Goal: Book appointment/travel/reservation

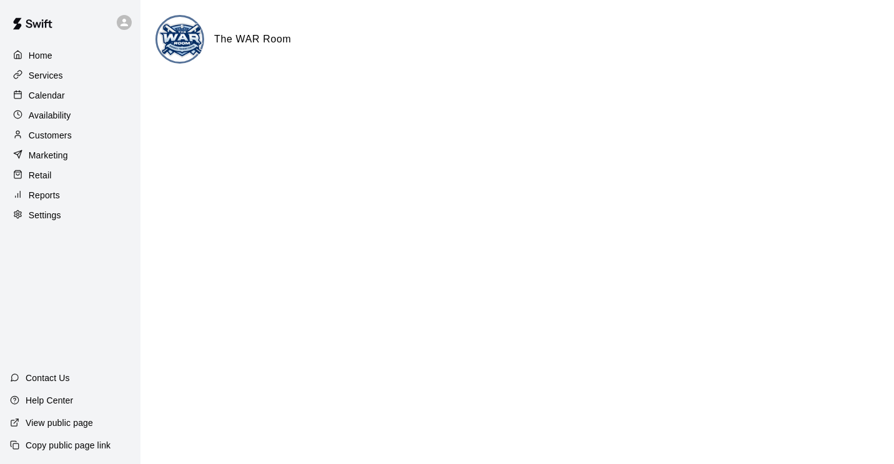
click at [51, 96] on p "Calendar" at bounding box center [47, 95] width 36 height 12
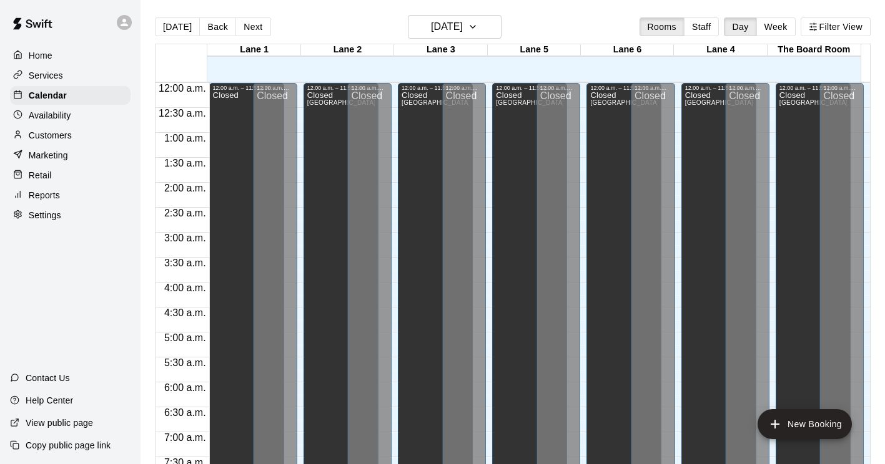
scroll to position [766, 0]
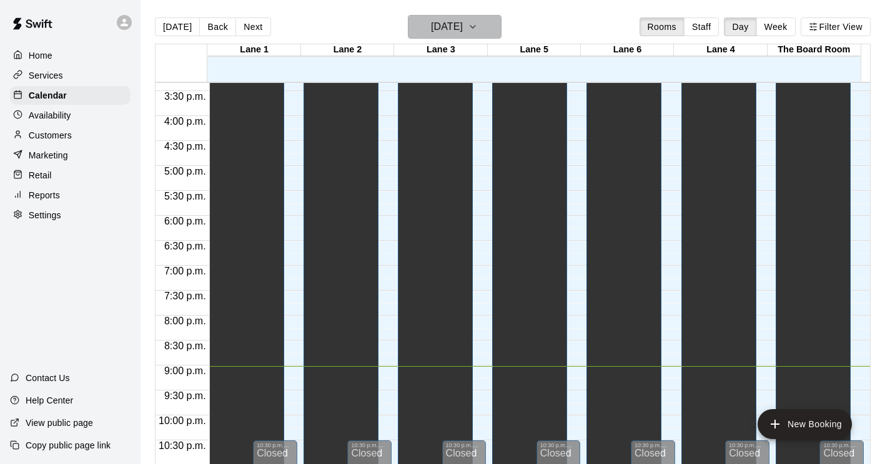
click at [431, 35] on h6 "[DATE]" at bounding box center [447, 26] width 32 height 17
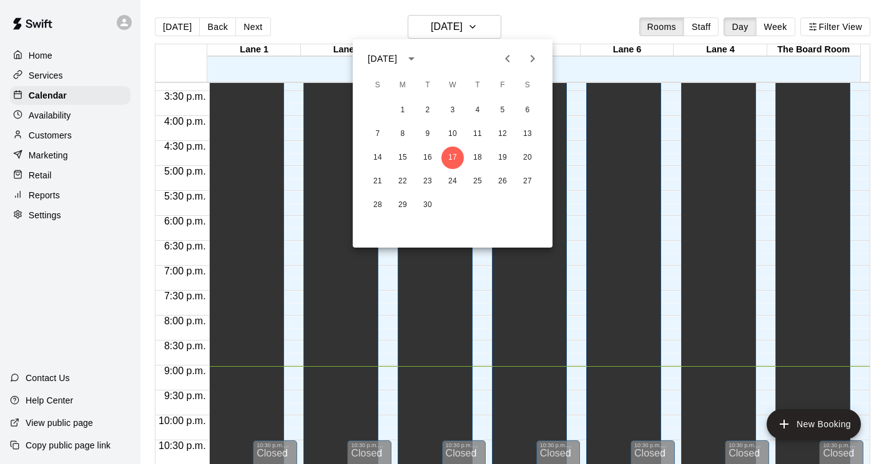
click at [524, 63] on button "Next month" at bounding box center [532, 58] width 25 height 25
click at [429, 135] on button "6" at bounding box center [427, 134] width 22 height 22
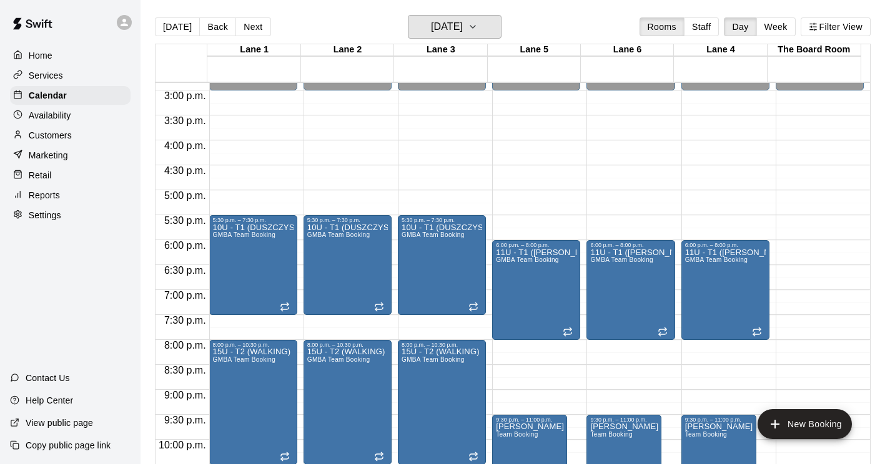
scroll to position [20, 0]
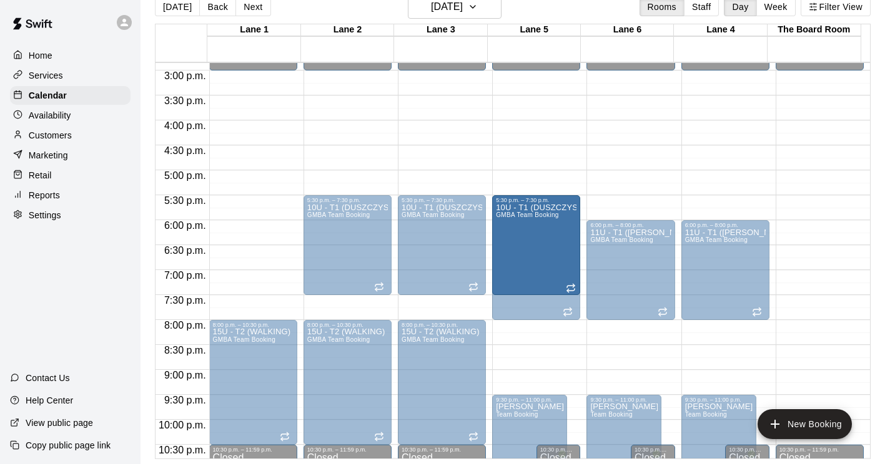
drag, startPoint x: 267, startPoint y: 215, endPoint x: 518, endPoint y: 219, distance: 251.6
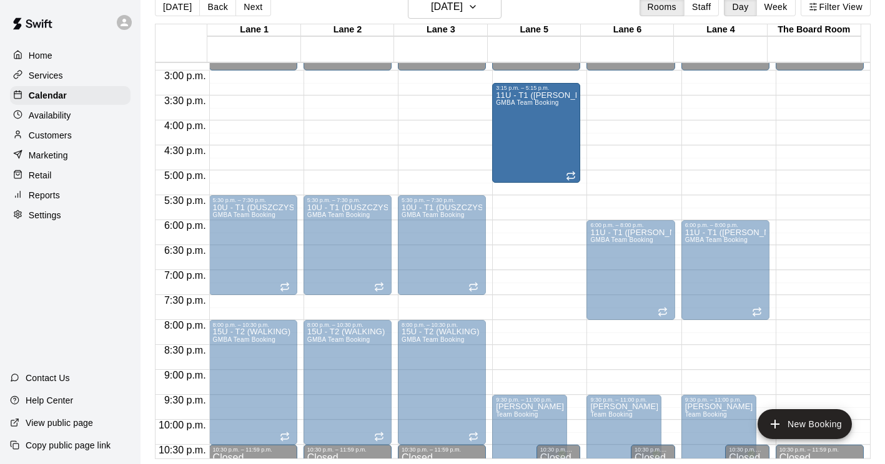
drag, startPoint x: 537, startPoint y: 271, endPoint x: 526, endPoint y: 140, distance: 131.5
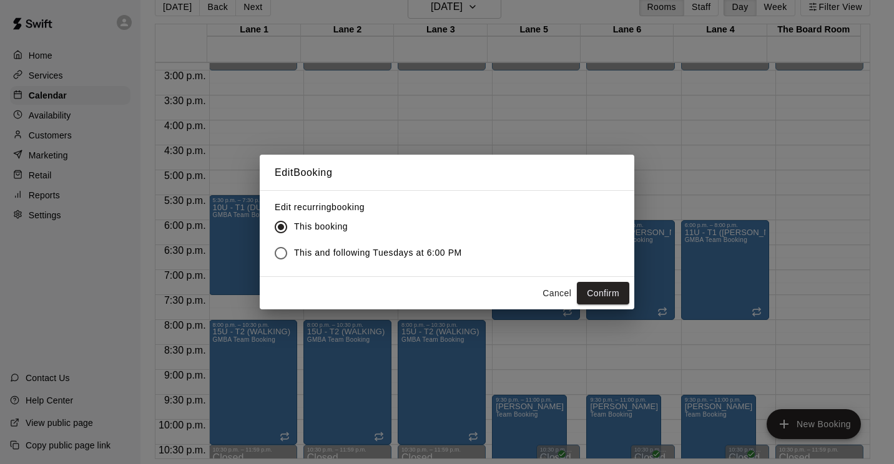
click at [341, 250] on span "This and following Tuesdays at 6:00 PM" at bounding box center [378, 253] width 168 height 13
click at [591, 288] on button "Confirm" at bounding box center [603, 293] width 52 height 23
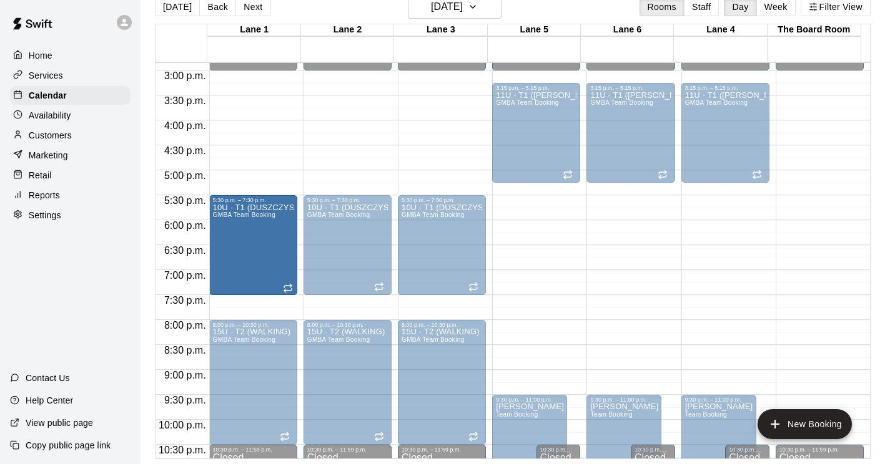
drag, startPoint x: 243, startPoint y: 236, endPoint x: 247, endPoint y: 245, distance: 9.8
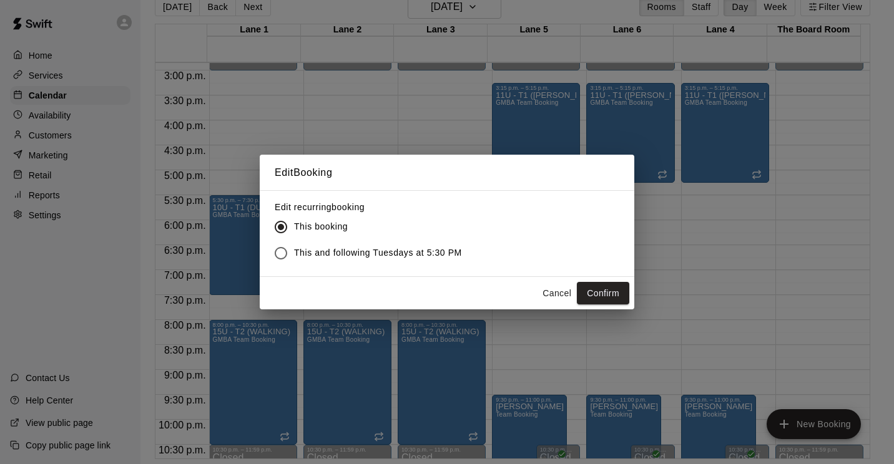
click at [556, 288] on button "Cancel" at bounding box center [557, 293] width 40 height 23
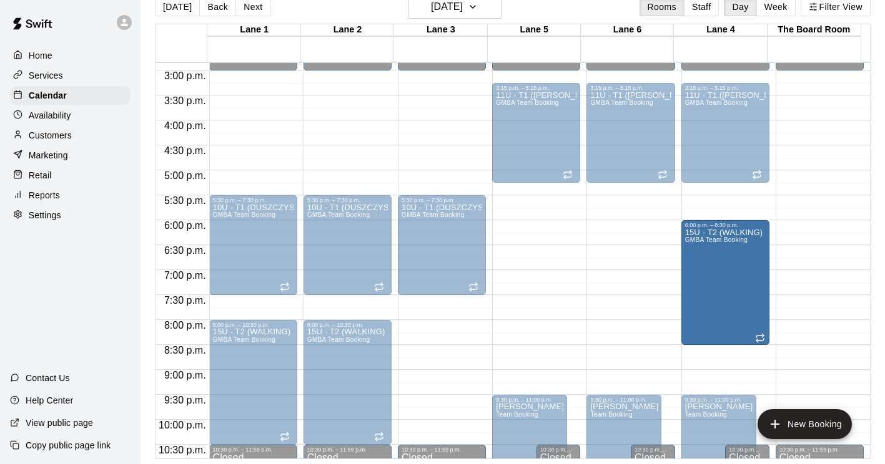
drag, startPoint x: 420, startPoint y: 363, endPoint x: 699, endPoint y: 260, distance: 297.2
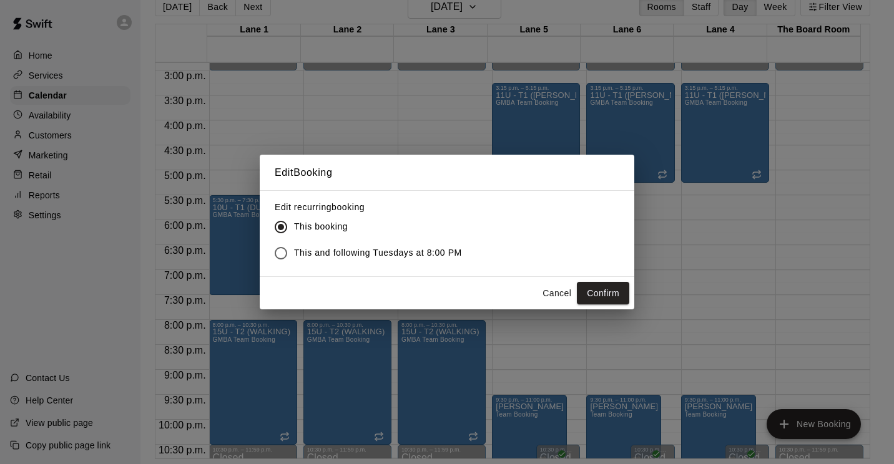
click at [350, 259] on span "This and following Tuesdays at 8:00 PM" at bounding box center [378, 253] width 168 height 13
click at [594, 289] on button "Confirm" at bounding box center [603, 293] width 52 height 23
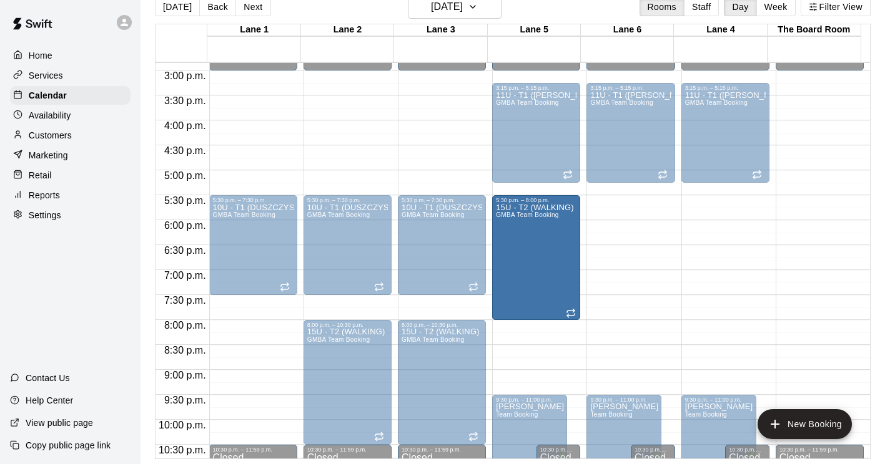
drag, startPoint x: 252, startPoint y: 350, endPoint x: 500, endPoint y: 233, distance: 274.2
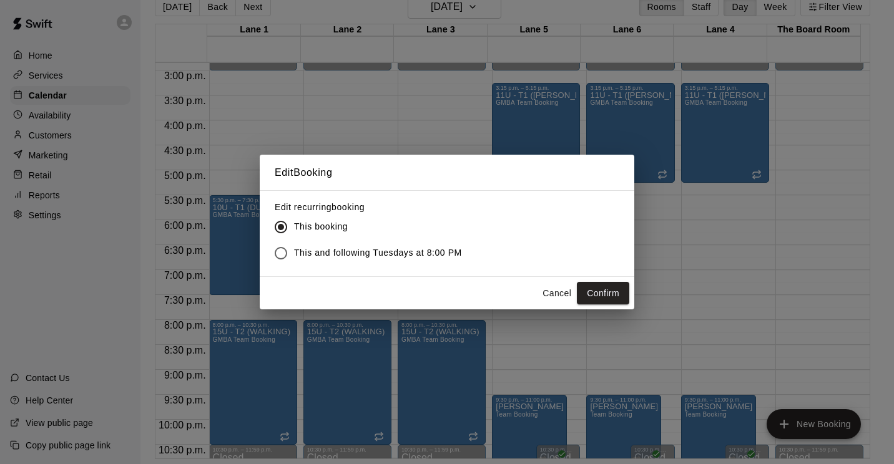
click at [337, 243] on label "This and following Tuesdays at 8:00 PM" at bounding box center [365, 253] width 194 height 26
click at [609, 297] on button "Confirm" at bounding box center [603, 293] width 52 height 23
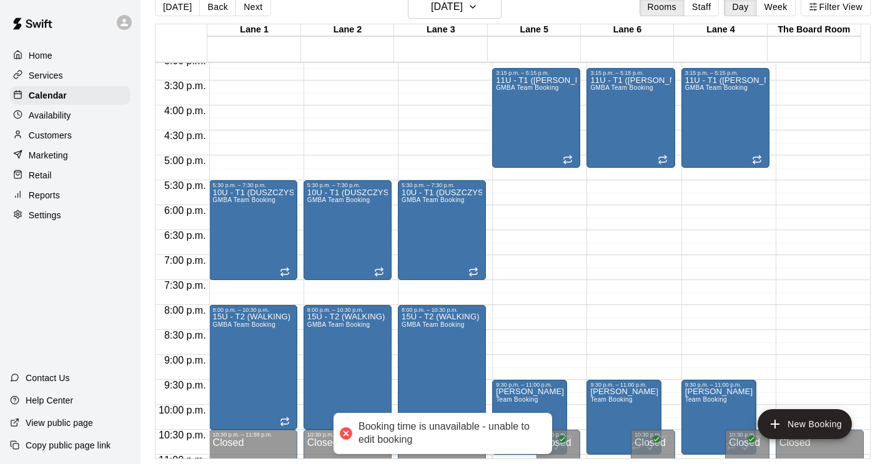
scroll to position [742, 0]
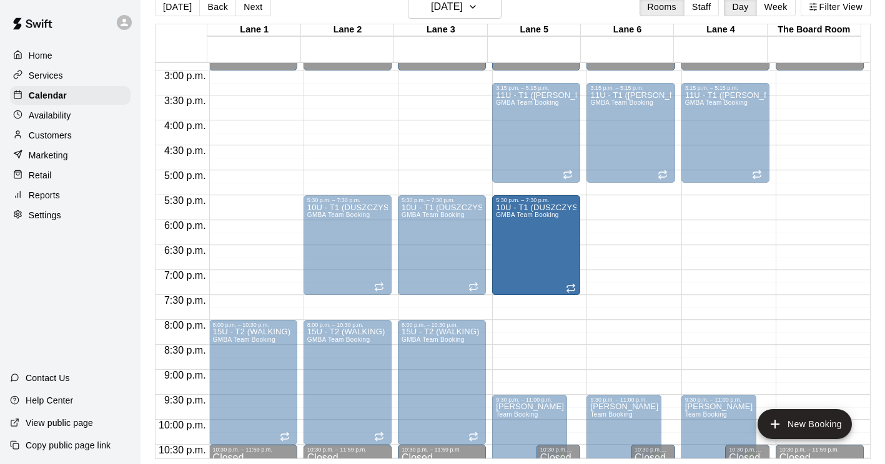
drag, startPoint x: 216, startPoint y: 245, endPoint x: 552, endPoint y: 250, distance: 335.9
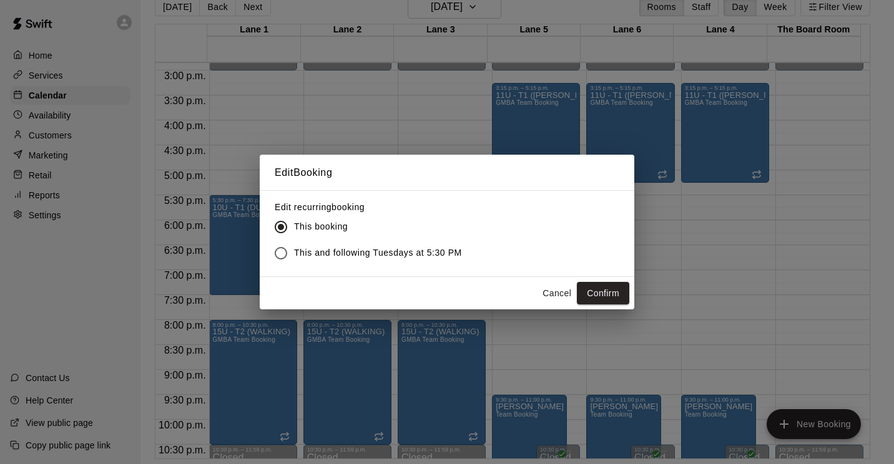
click at [321, 246] on label "This and following Tuesdays at 5:30 PM" at bounding box center [365, 253] width 194 height 26
click at [604, 290] on button "Confirm" at bounding box center [603, 293] width 52 height 23
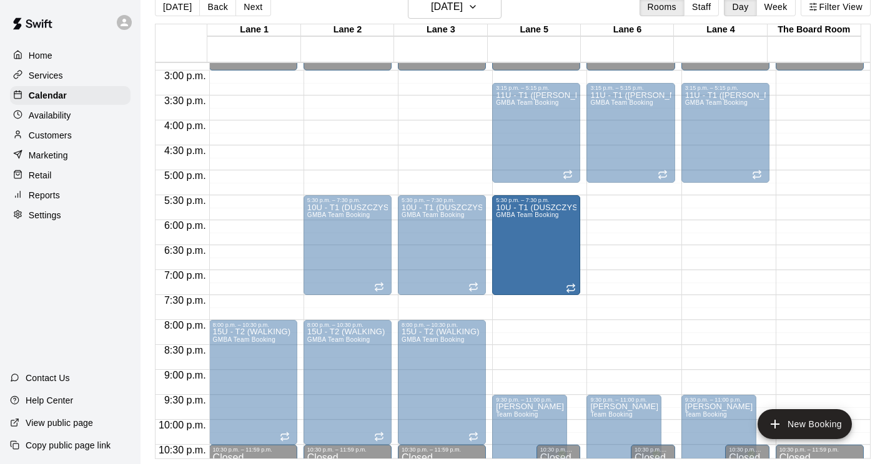
drag, startPoint x: 223, startPoint y: 243, endPoint x: 540, endPoint y: 245, distance: 316.5
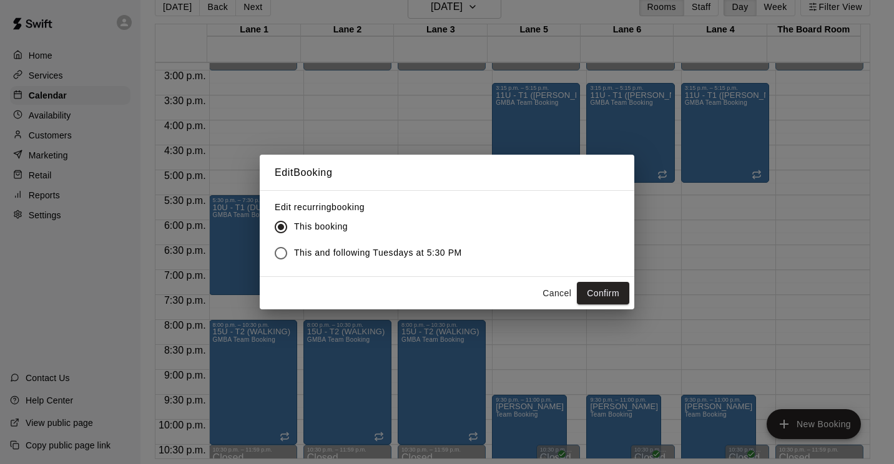
click at [398, 259] on span "This and following Tuesdays at 5:30 PM" at bounding box center [378, 253] width 168 height 13
click at [616, 290] on button "Confirm" at bounding box center [603, 293] width 52 height 23
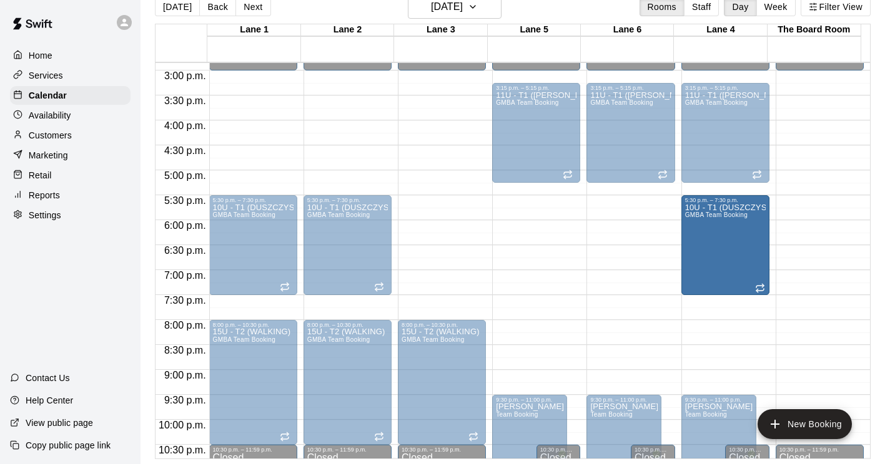
drag, startPoint x: 449, startPoint y: 258, endPoint x: 738, endPoint y: 263, distance: 288.4
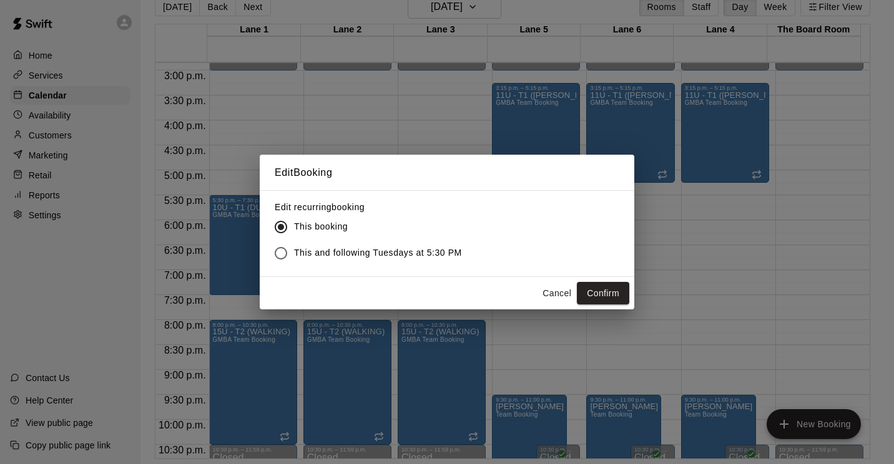
click at [417, 255] on span "This and following Tuesdays at 5:30 PM" at bounding box center [378, 253] width 168 height 13
click at [637, 294] on div "Edit Booking Edit recurring booking This booking This and following Tuesdays at…" at bounding box center [447, 232] width 894 height 464
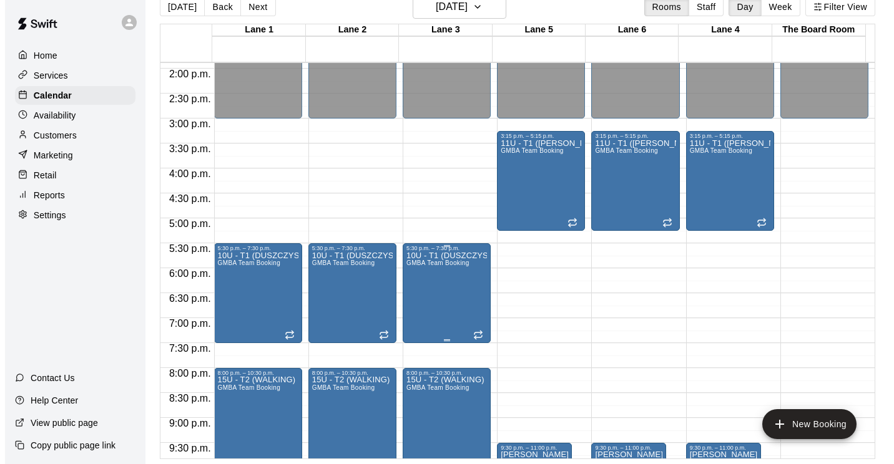
scroll to position [679, 0]
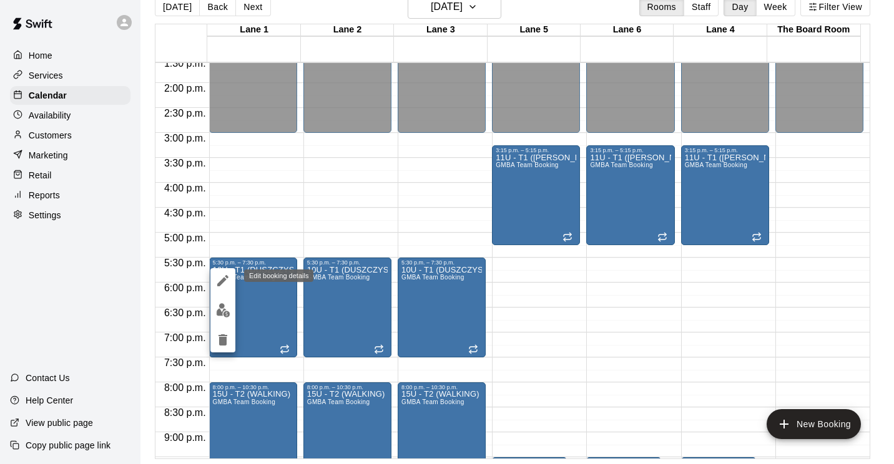
click at [224, 283] on icon "edit" at bounding box center [222, 280] width 15 height 15
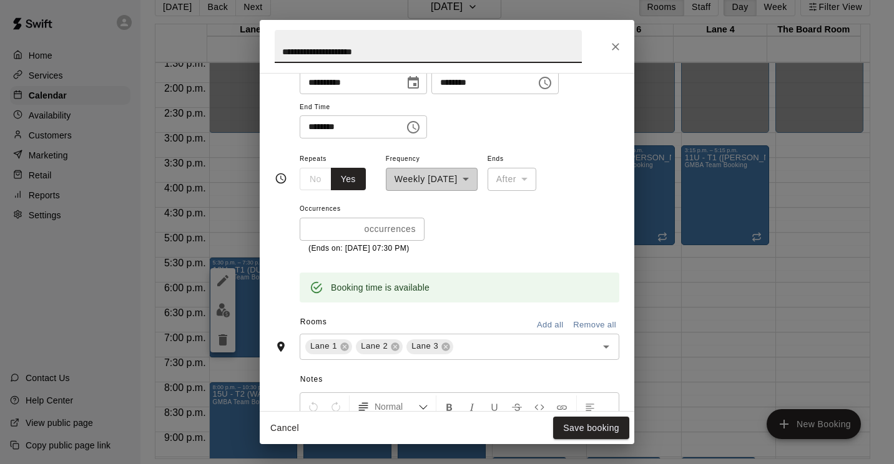
scroll to position [187, 0]
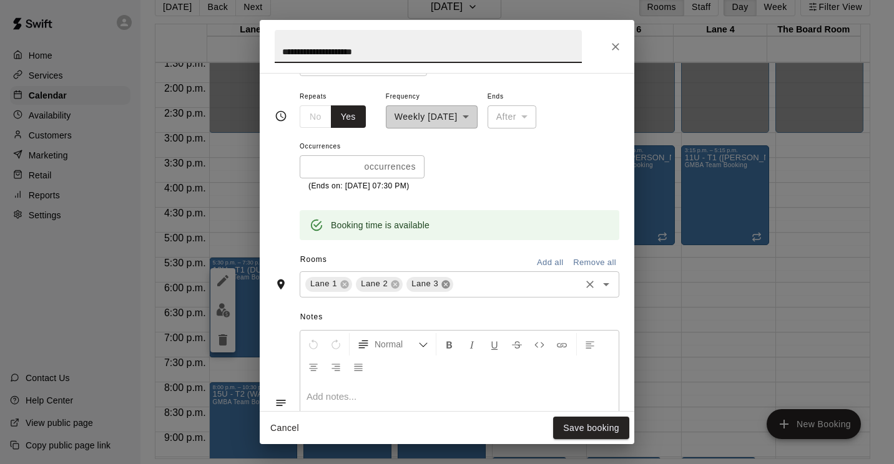
click at [446, 285] on icon at bounding box center [446, 284] width 8 height 8
click at [393, 287] on icon at bounding box center [395, 284] width 8 height 8
click at [345, 282] on icon at bounding box center [344, 284] width 8 height 8
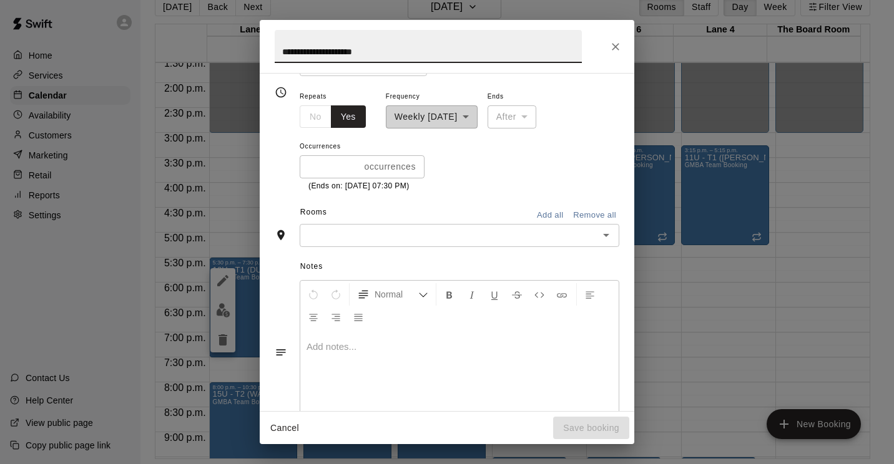
scroll to position [164, 0]
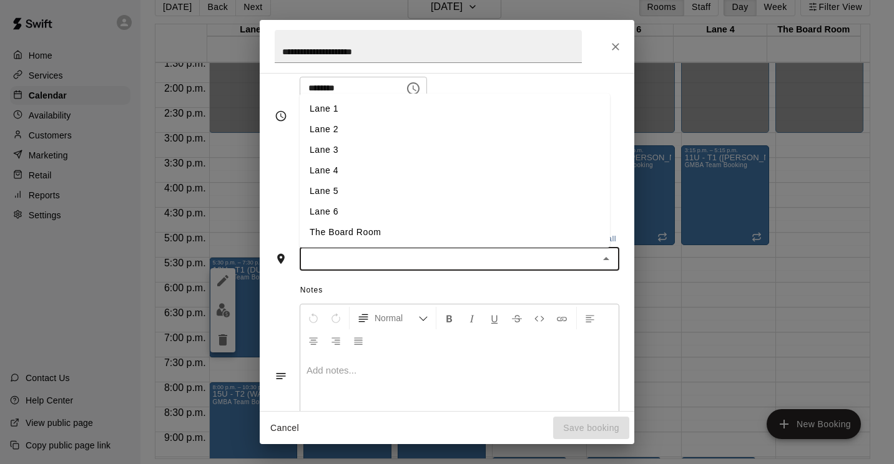
click at [443, 256] on input "text" at bounding box center [449, 260] width 292 height 16
click at [333, 172] on li "Lane 4" at bounding box center [455, 170] width 310 height 21
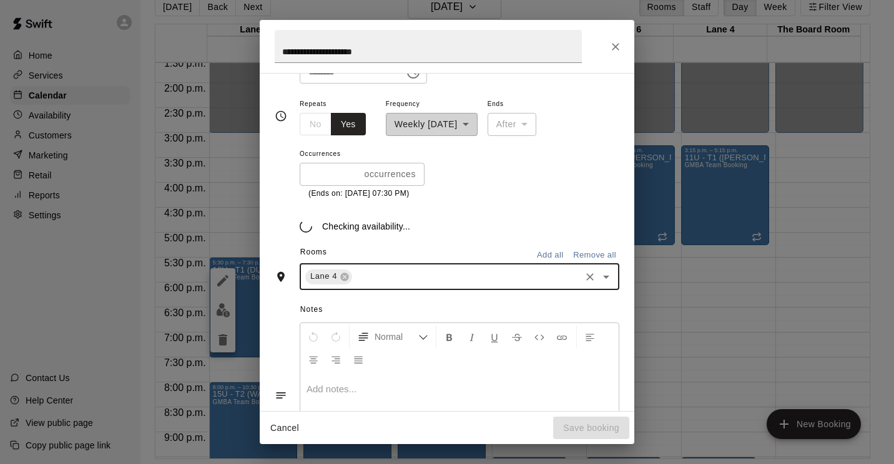
scroll to position [187, 0]
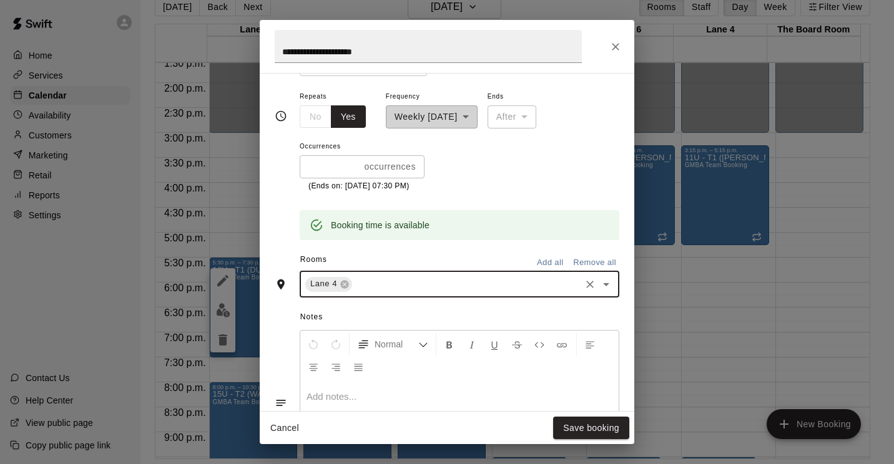
click at [376, 293] on div "Lane 4 ​" at bounding box center [460, 285] width 320 height 26
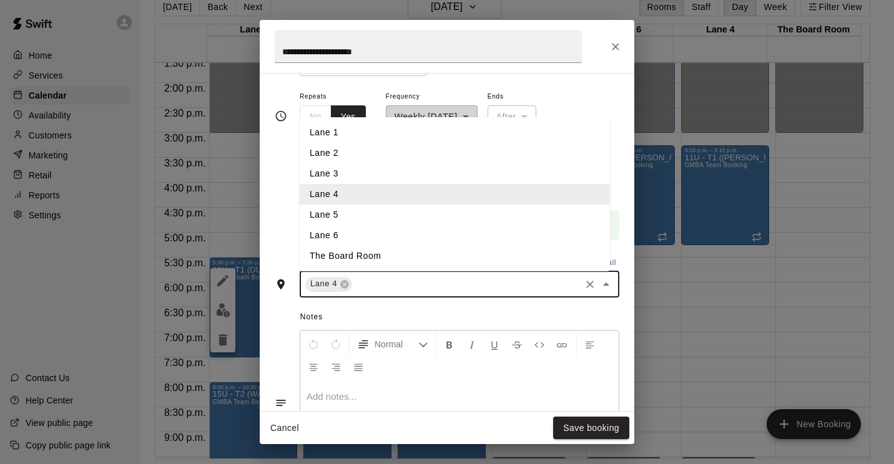
click at [367, 222] on li "Lane 5" at bounding box center [455, 215] width 310 height 21
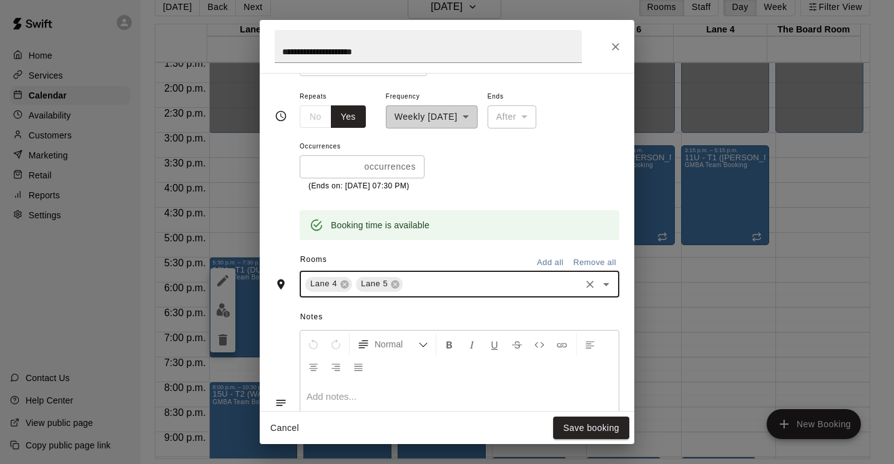
click at [423, 290] on input "text" at bounding box center [491, 285] width 174 height 16
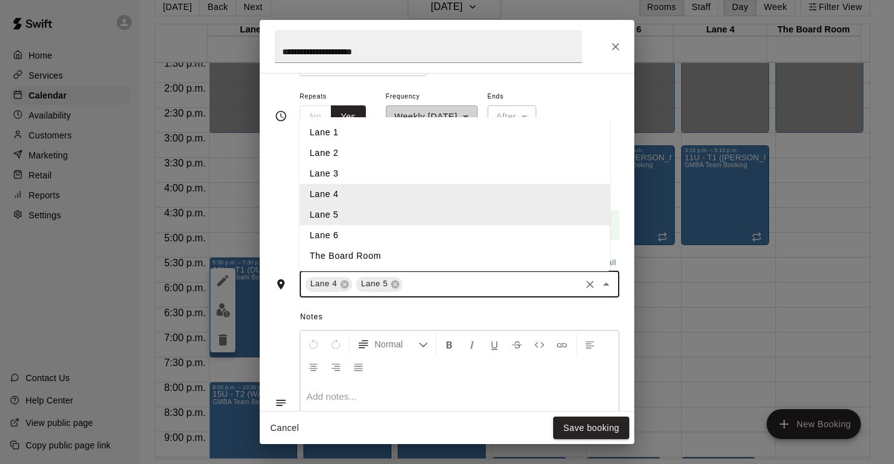
click at [380, 235] on li "Lane 6" at bounding box center [455, 235] width 310 height 21
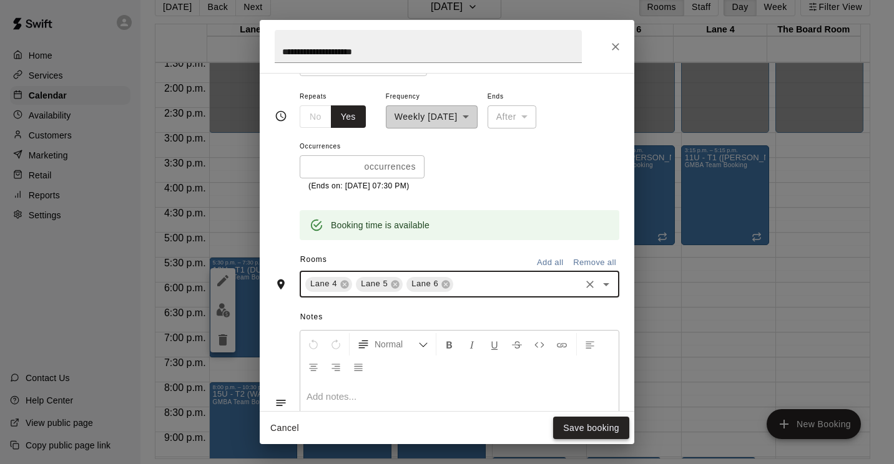
click at [595, 435] on button "Save booking" at bounding box center [591, 428] width 76 height 23
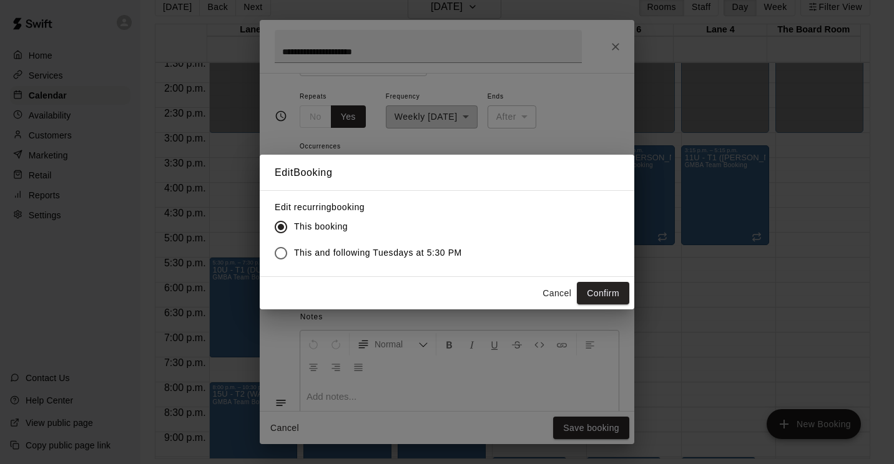
click at [386, 247] on span "This and following Tuesdays at 5:30 PM" at bounding box center [378, 253] width 168 height 13
click at [614, 299] on button "Confirm" at bounding box center [603, 293] width 52 height 23
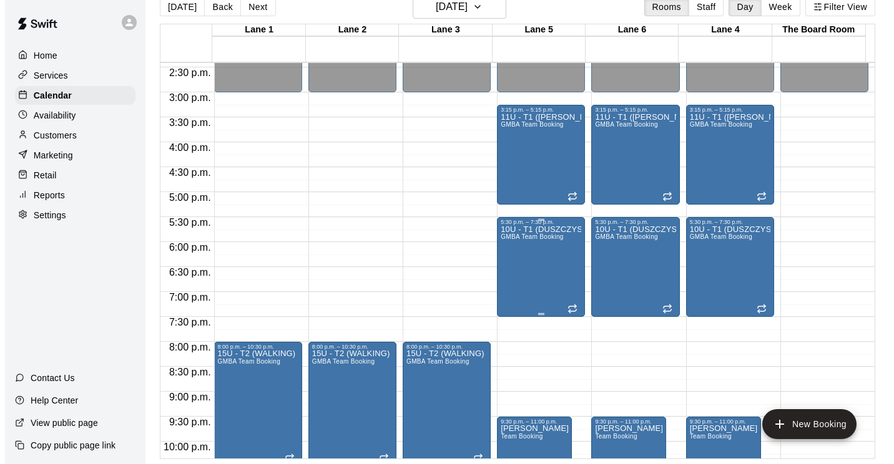
scroll to position [742, 0]
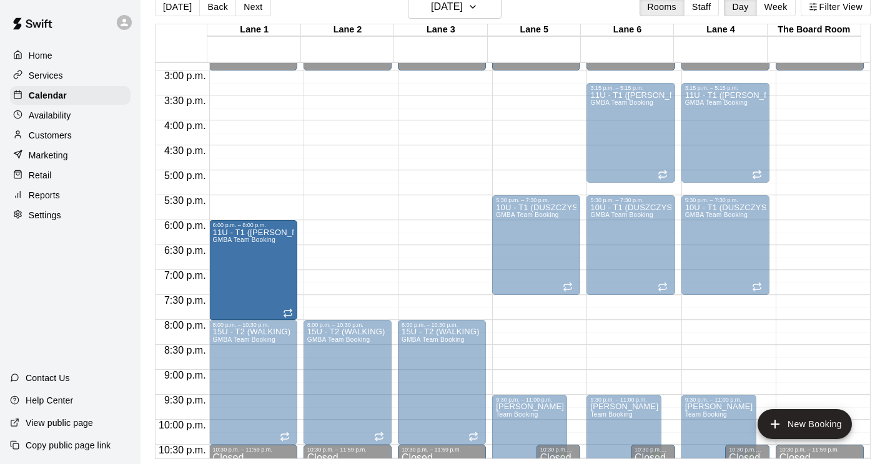
drag, startPoint x: 536, startPoint y: 108, endPoint x: 256, endPoint y: 253, distance: 315.8
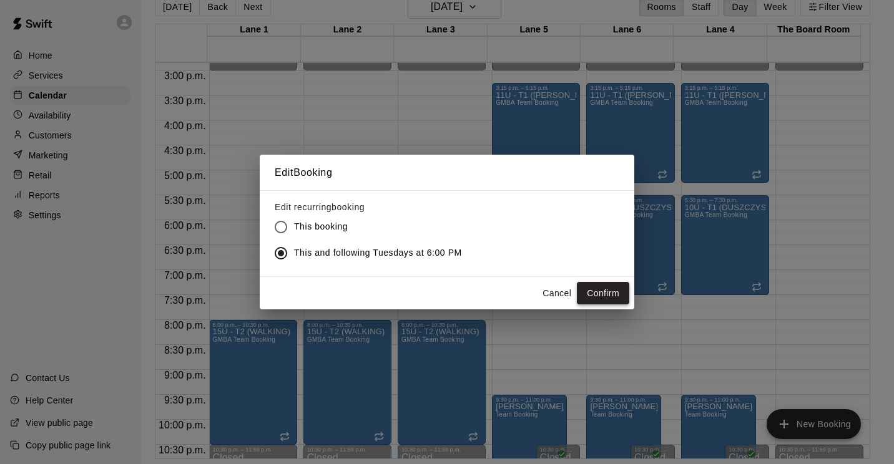
click at [612, 288] on button "Confirm" at bounding box center [603, 293] width 52 height 23
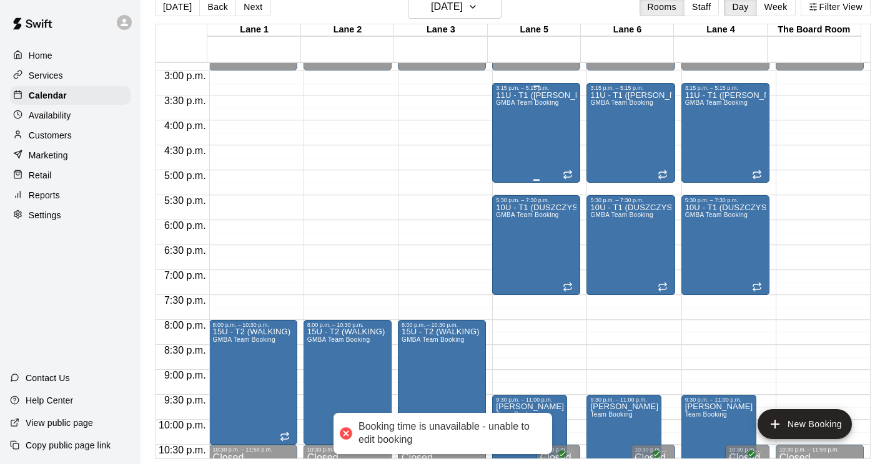
click at [524, 135] on div "11U - T1 ([PERSON_NAME]) GMBA Team Booking" at bounding box center [536, 323] width 81 height 464
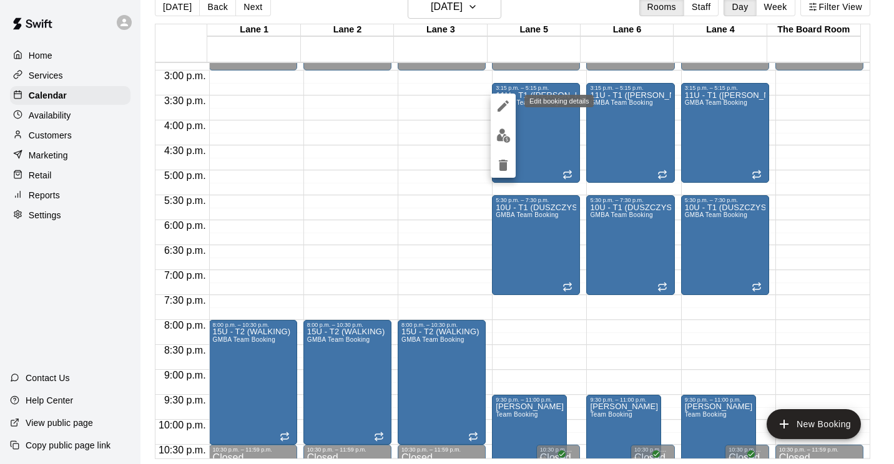
click at [496, 102] on icon "edit" at bounding box center [503, 106] width 15 height 15
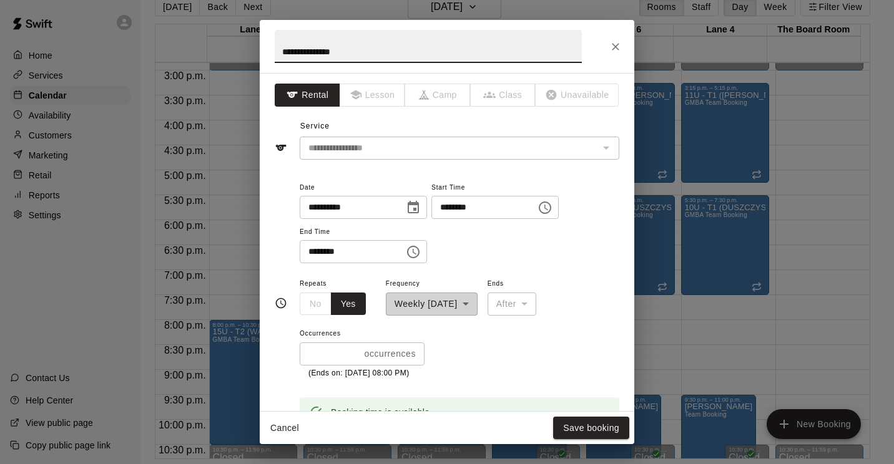
click at [494, 208] on input "********" at bounding box center [479, 207] width 96 height 23
click at [552, 206] on icon "Choose time, selected time is 3:15 PM" at bounding box center [544, 207] width 15 height 15
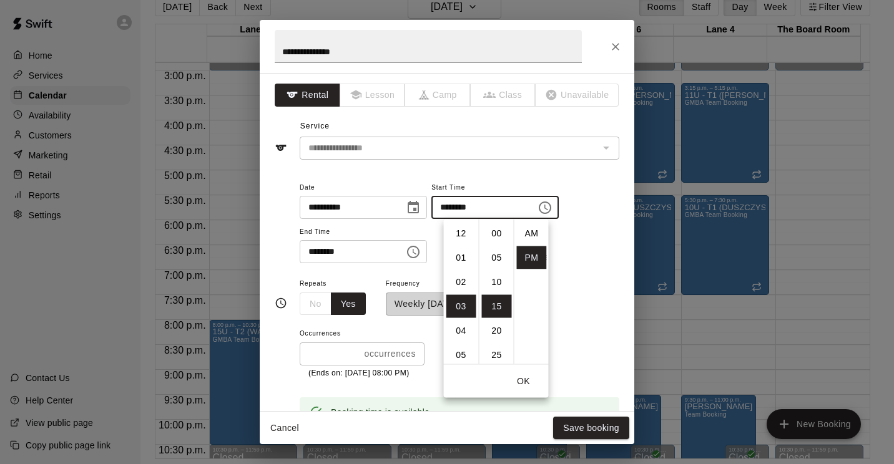
scroll to position [22, 0]
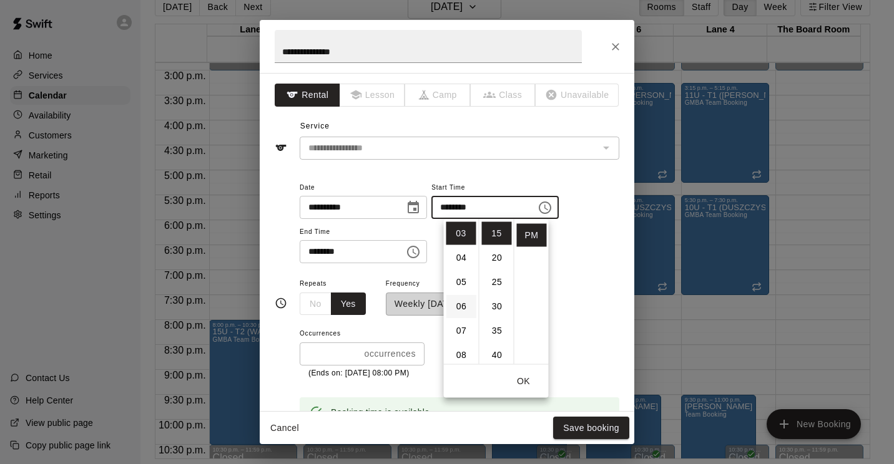
click at [454, 307] on li "06" at bounding box center [461, 306] width 30 height 23
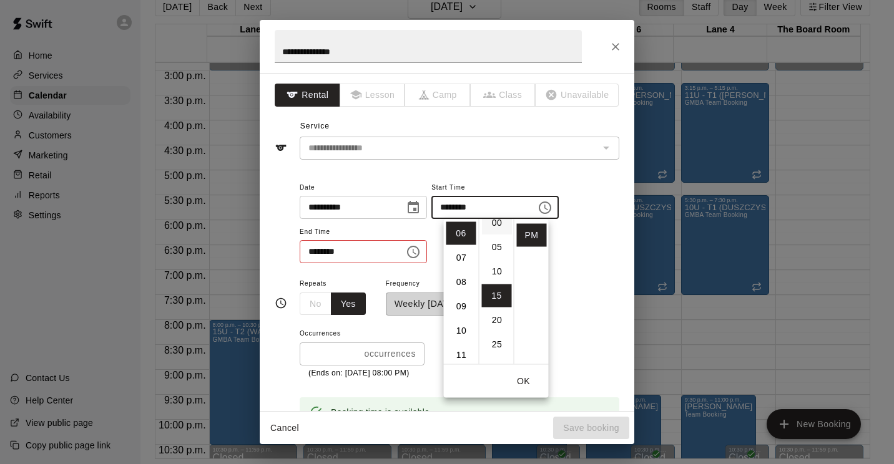
click at [497, 222] on li "00" at bounding box center [497, 223] width 30 height 23
type input "********"
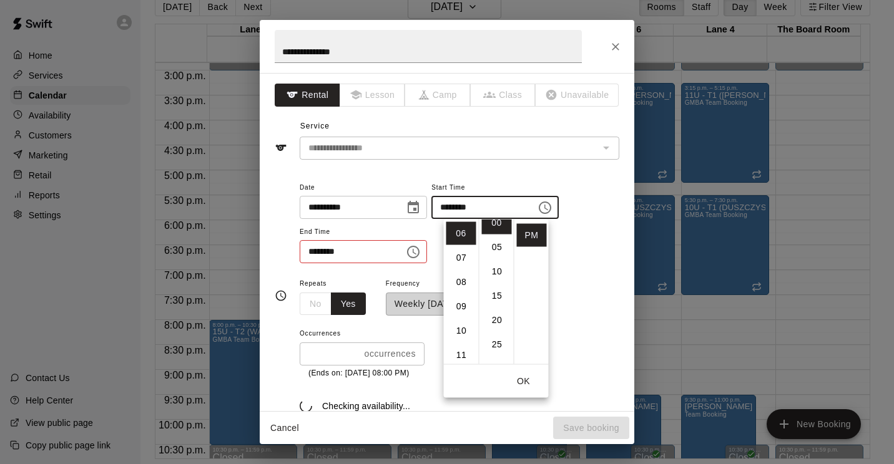
scroll to position [0, 0]
click at [350, 252] on input "********" at bounding box center [348, 251] width 96 height 23
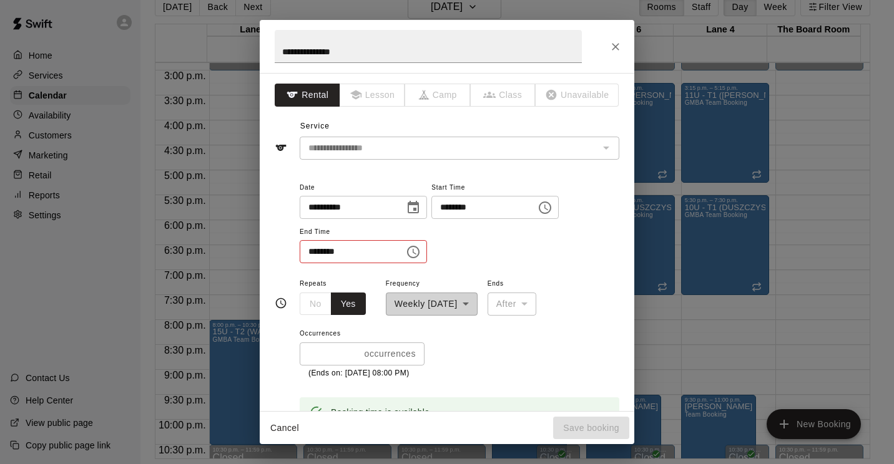
click at [421, 250] on icon "Choose time, selected time is 5:15 PM" at bounding box center [413, 252] width 15 height 15
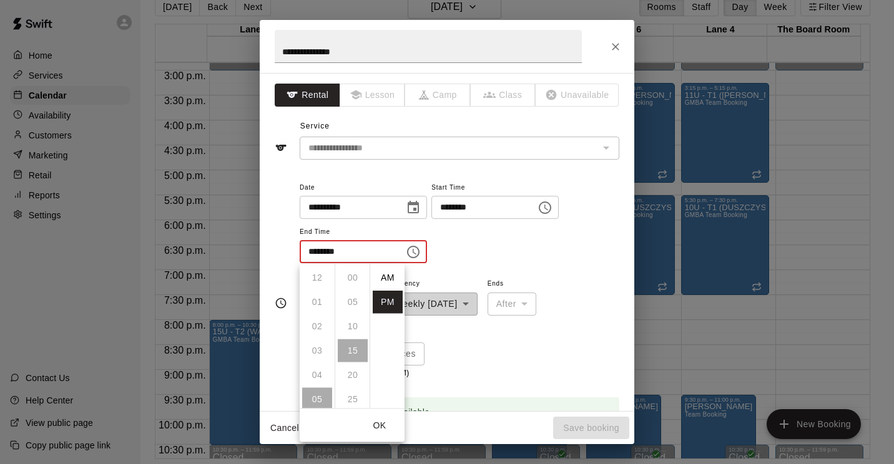
scroll to position [22, 0]
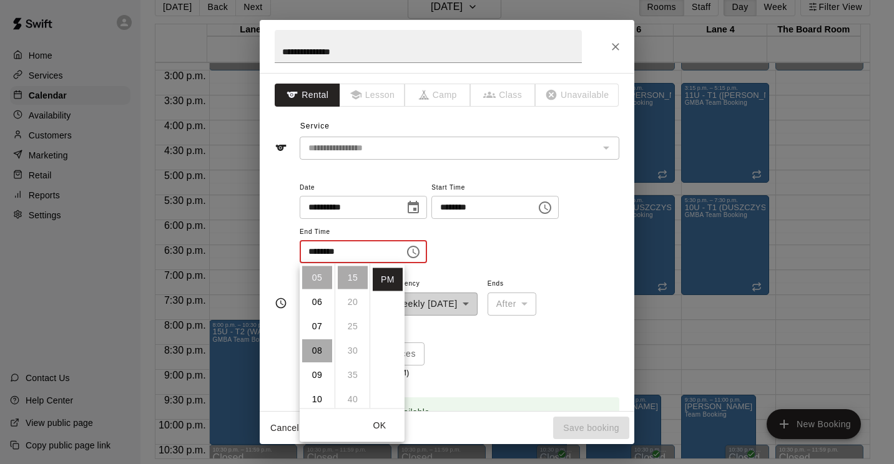
click at [317, 360] on li "08" at bounding box center [317, 351] width 30 height 23
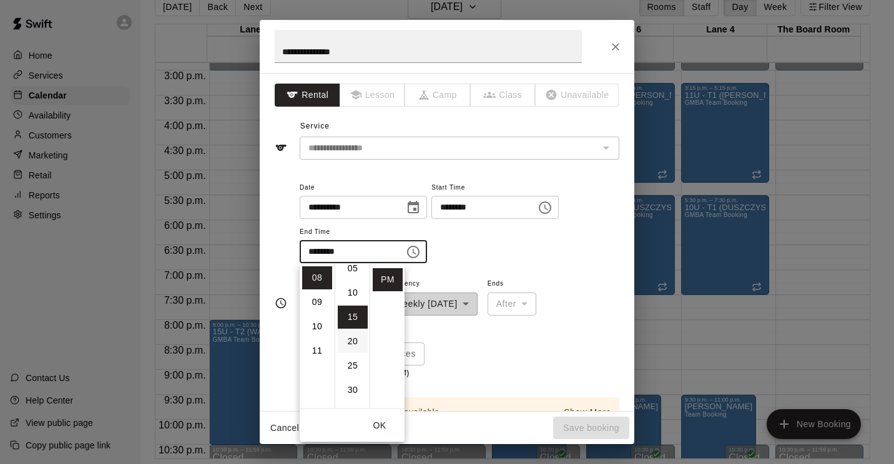
scroll to position [11, 0]
click at [356, 270] on li "00" at bounding box center [353, 267] width 30 height 23
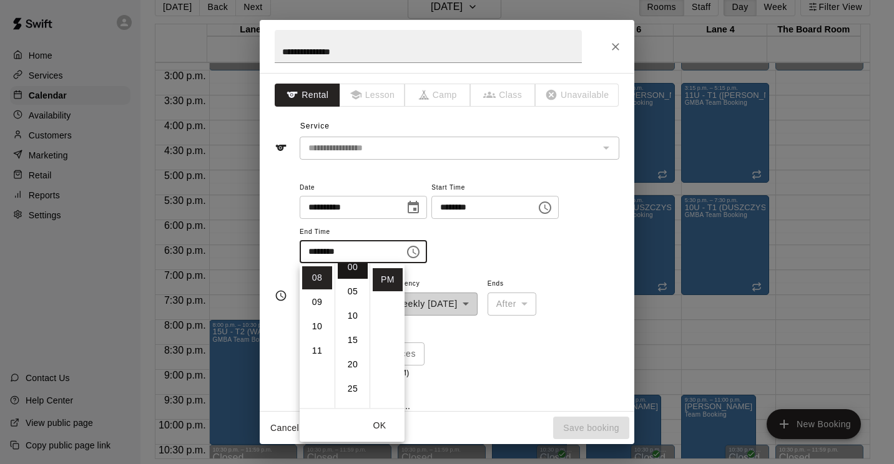
type input "********"
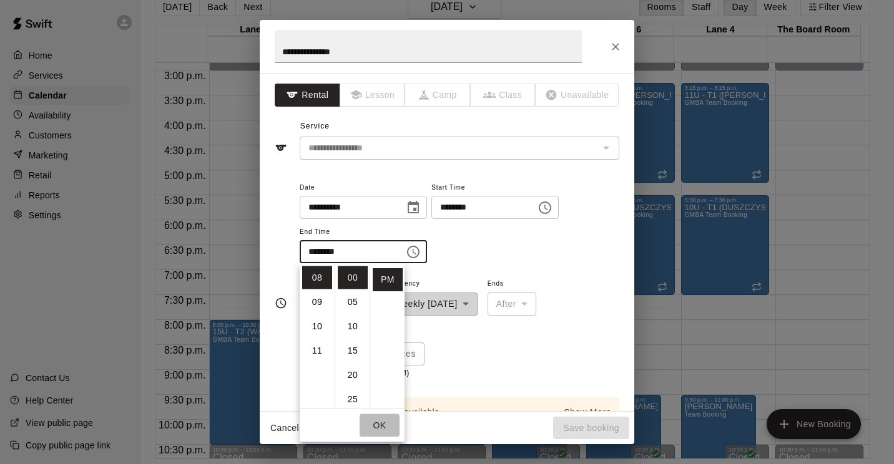
click at [381, 433] on button "OK" at bounding box center [380, 425] width 40 height 23
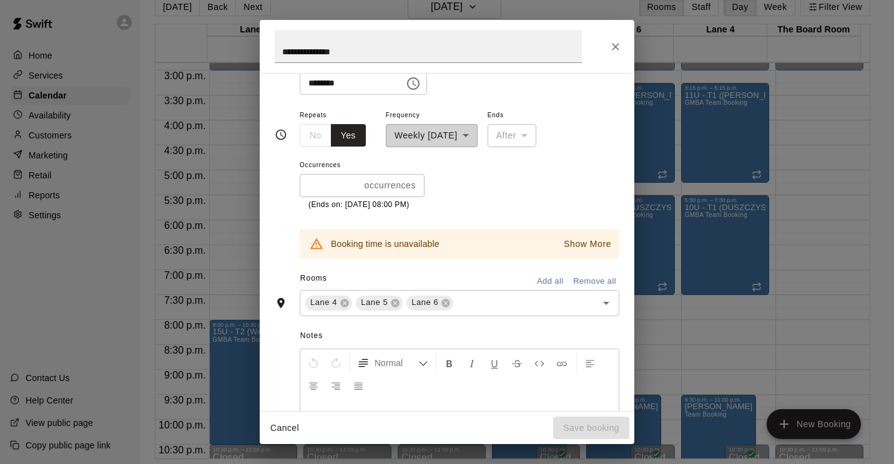
scroll to position [187, 0]
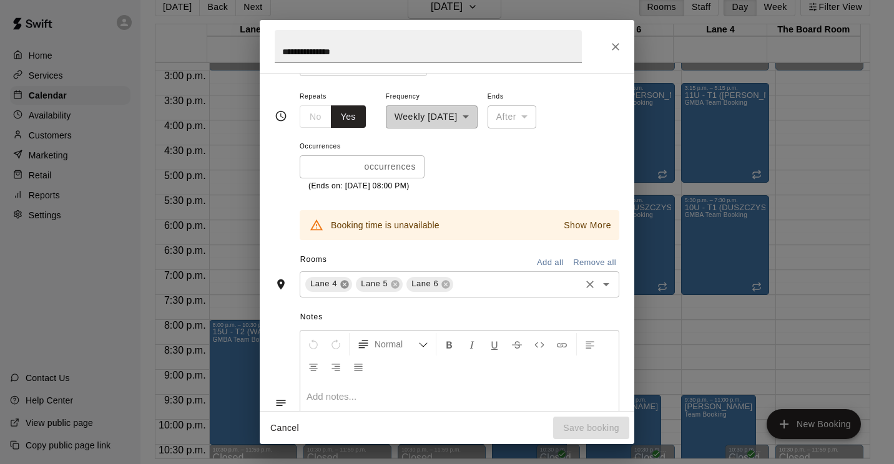
click at [343, 284] on icon at bounding box center [345, 285] width 10 height 10
click at [395, 287] on icon at bounding box center [395, 284] width 8 height 8
click at [342, 285] on icon at bounding box center [344, 284] width 8 height 8
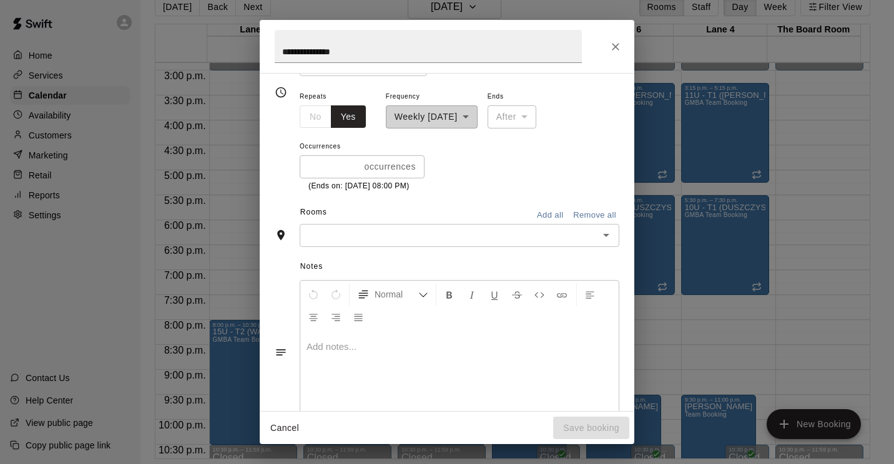
scroll to position [164, 0]
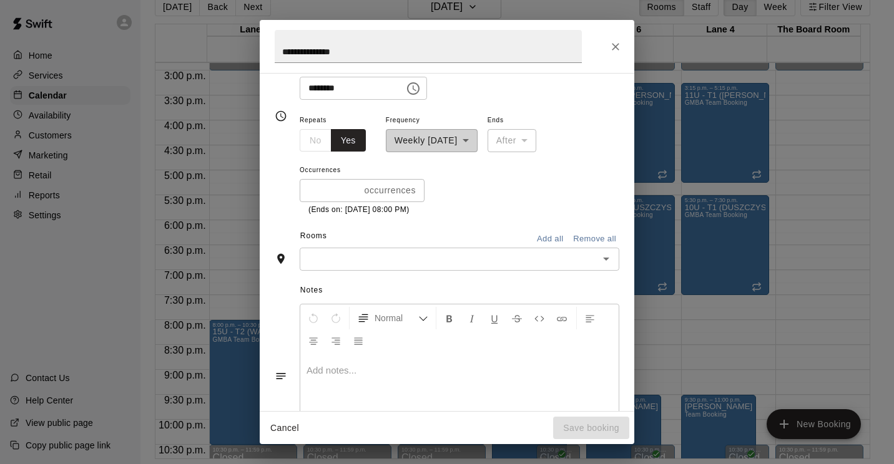
click at [350, 265] on input "text" at bounding box center [449, 260] width 292 height 16
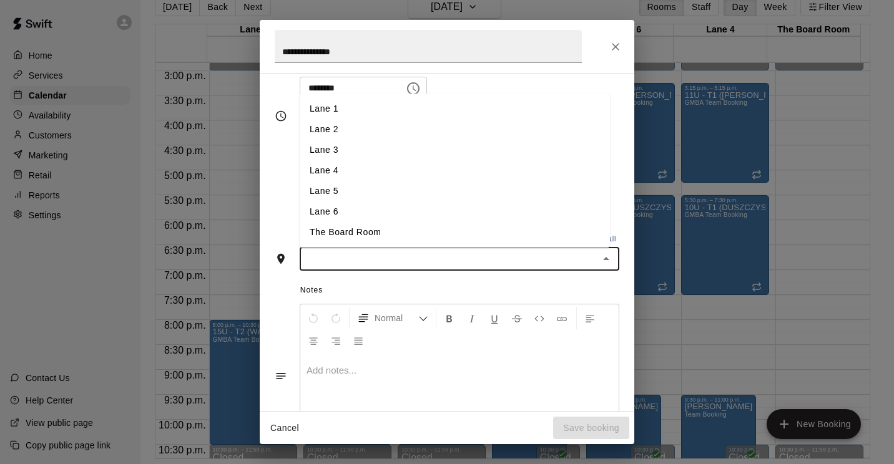
click at [314, 104] on li "Lane 1" at bounding box center [455, 109] width 310 height 21
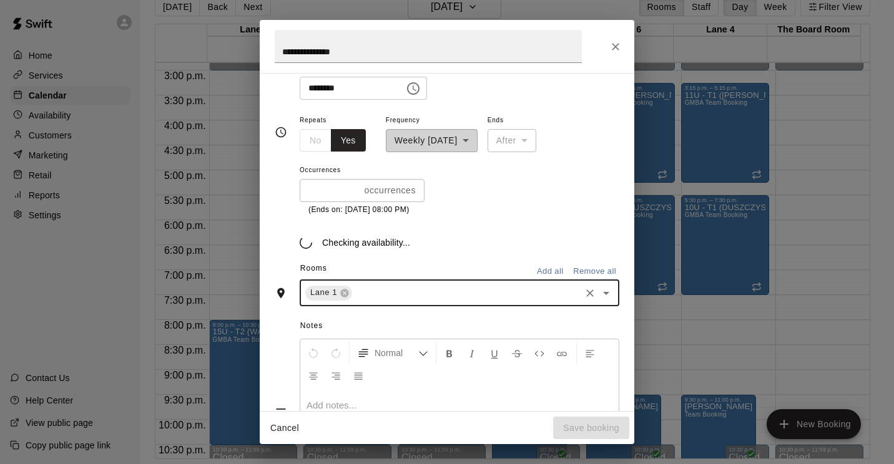
scroll to position [187, 0]
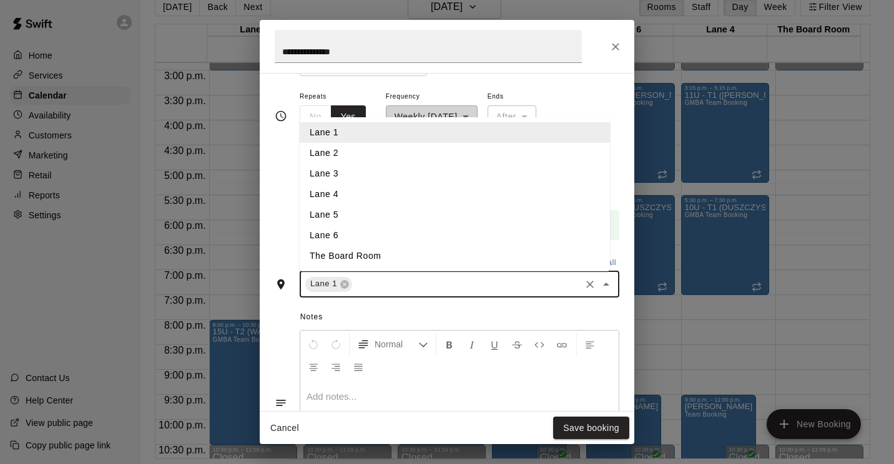
click at [374, 282] on input "text" at bounding box center [466, 285] width 225 height 16
click at [366, 152] on li "Lane 2" at bounding box center [455, 153] width 310 height 21
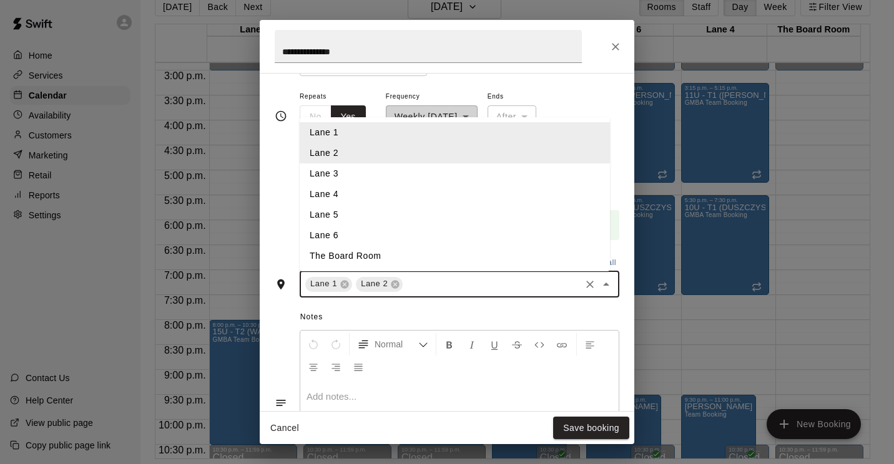
click at [413, 285] on input "text" at bounding box center [491, 285] width 174 height 16
click at [359, 174] on li "Lane 3" at bounding box center [455, 174] width 310 height 21
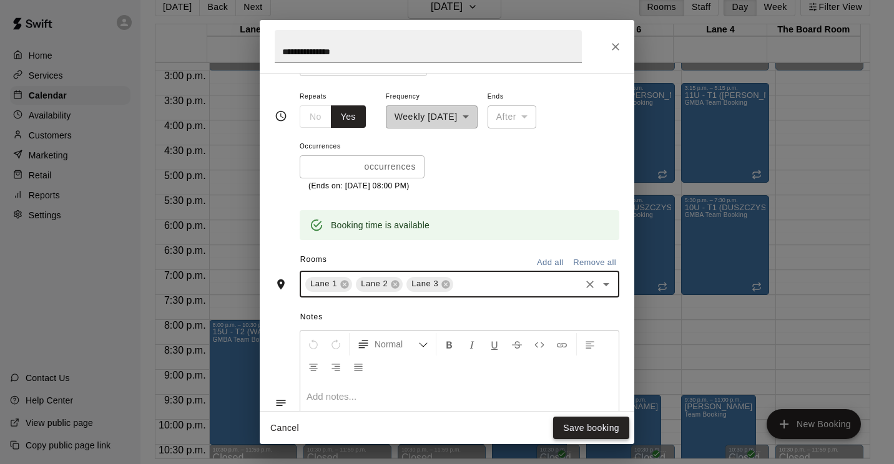
click at [577, 428] on button "Save booking" at bounding box center [591, 428] width 76 height 23
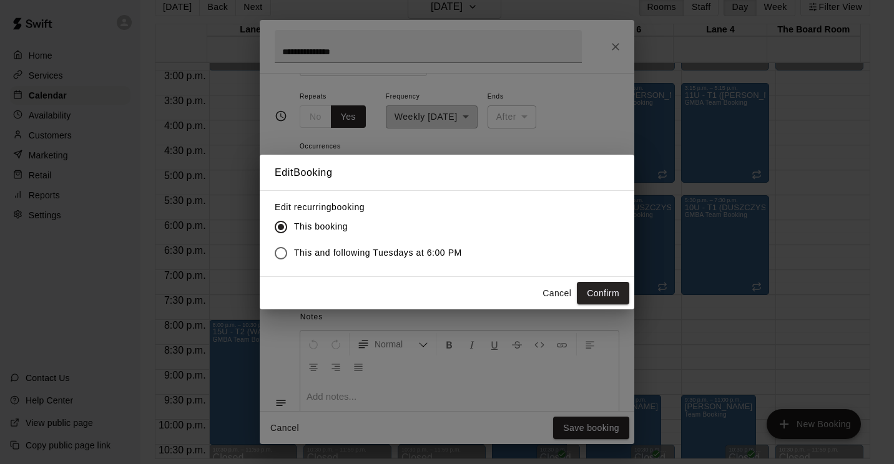
click at [400, 247] on span "This and following Tuesdays at 6:00 PM" at bounding box center [378, 253] width 168 height 13
click at [621, 297] on button "Confirm" at bounding box center [603, 293] width 52 height 23
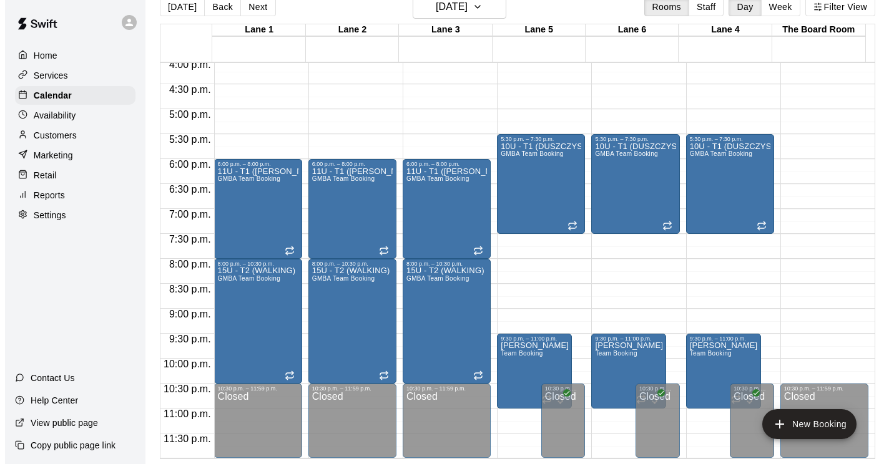
scroll to position [742, 0]
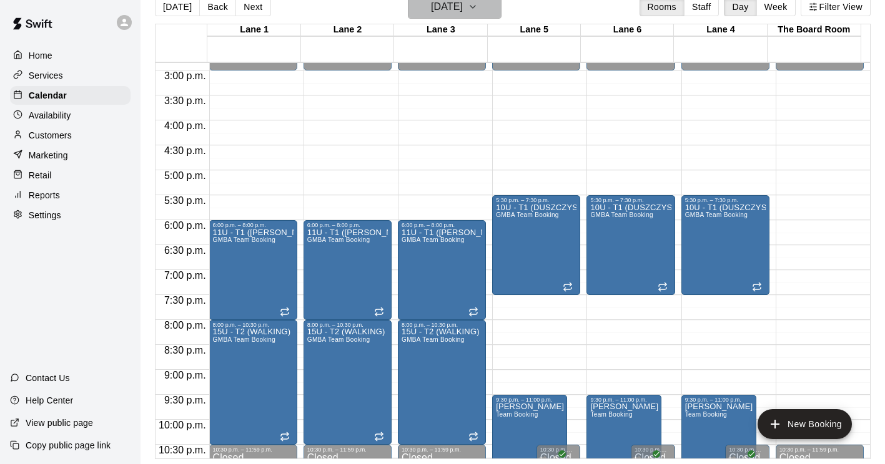
click at [443, 13] on h6 "[DATE]" at bounding box center [447, 6] width 32 height 17
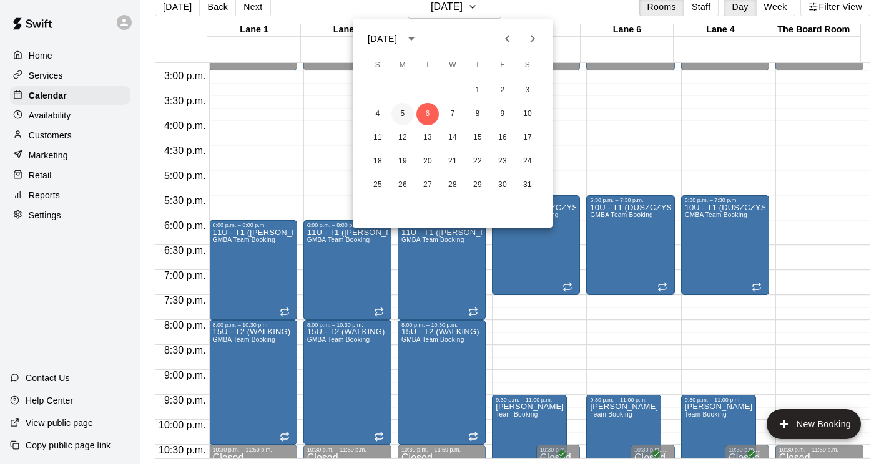
click at [398, 113] on button "5" at bounding box center [402, 114] width 22 height 22
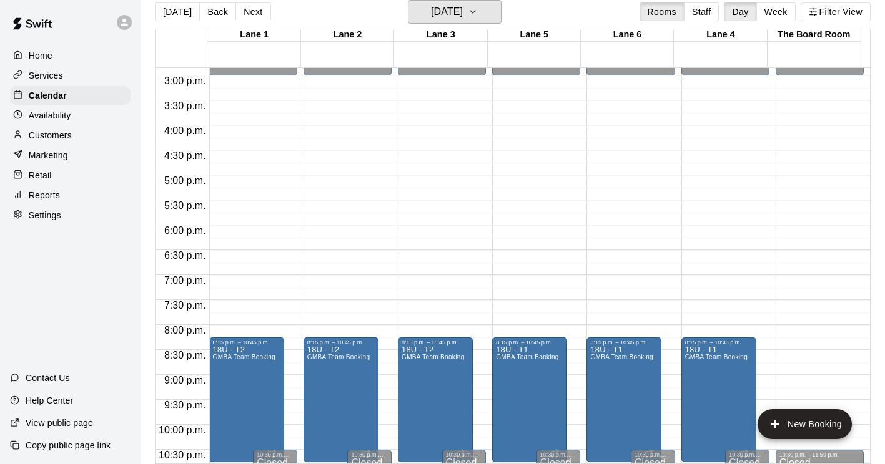
scroll to position [804, 0]
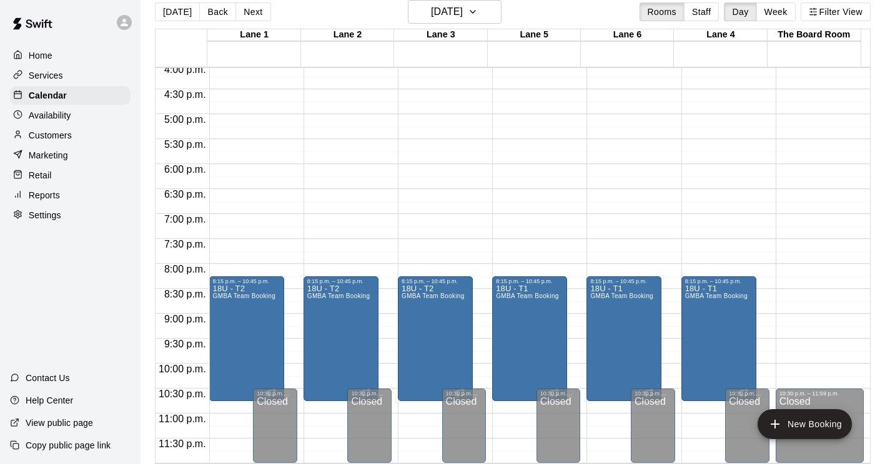
click at [74, 78] on div "Services" at bounding box center [70, 75] width 120 height 19
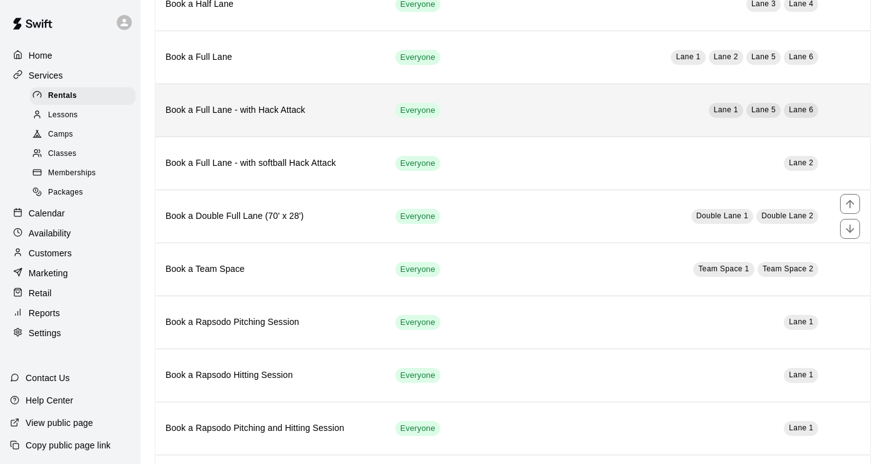
scroll to position [187, 0]
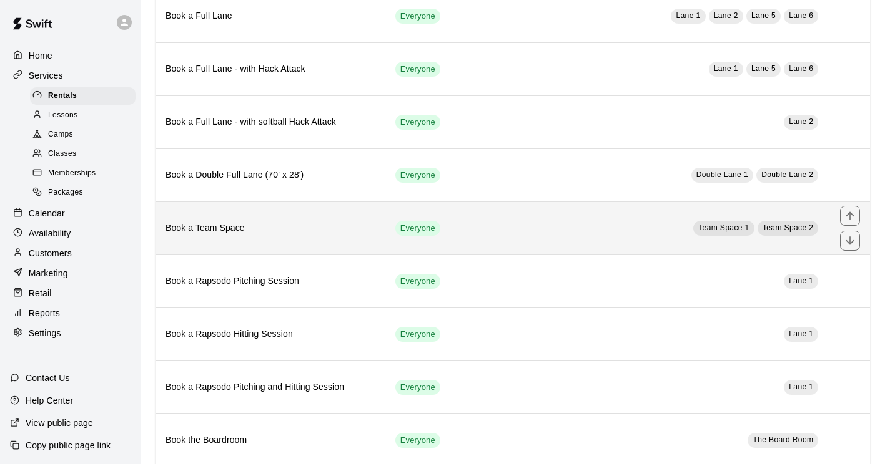
click at [237, 234] on h6 "Book a Team Space" at bounding box center [270, 229] width 210 height 14
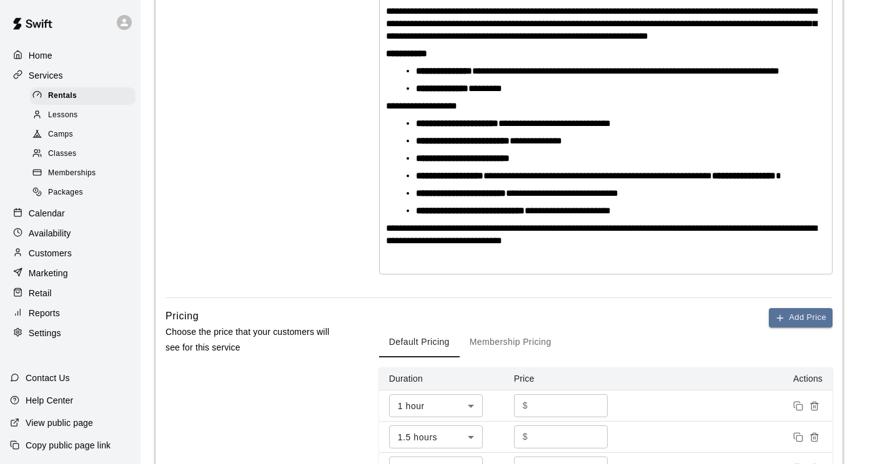
scroll to position [427, 0]
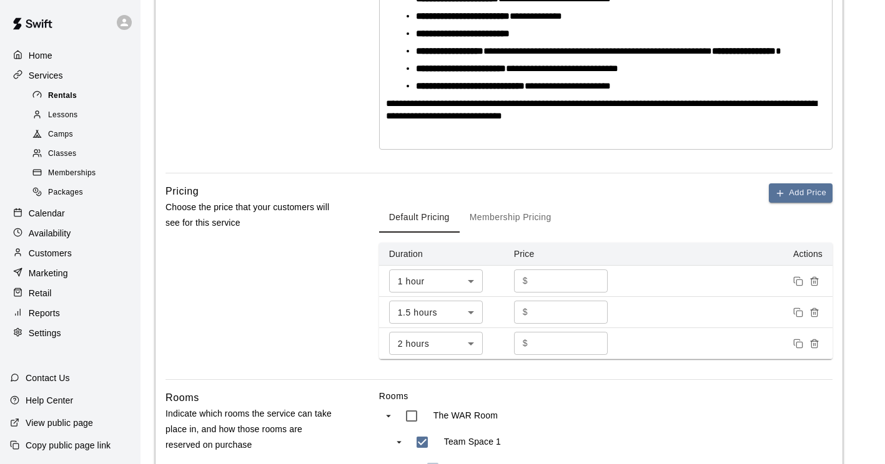
click at [56, 96] on span "Rentals" at bounding box center [62, 96] width 29 height 12
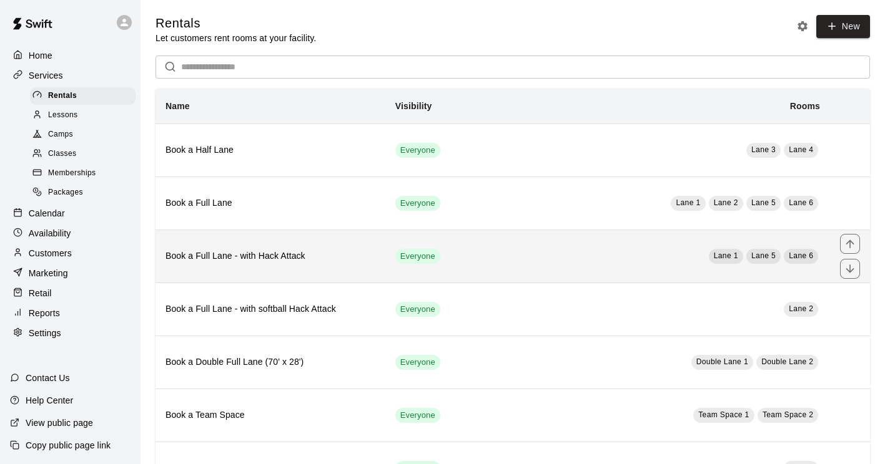
scroll to position [62, 0]
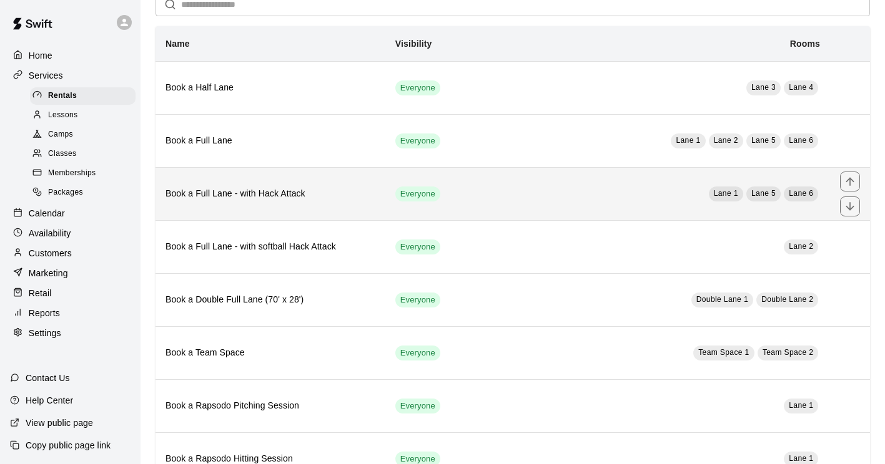
click at [244, 195] on h6 "Book a Full Lane - with Hack Attack" at bounding box center [270, 194] width 210 height 14
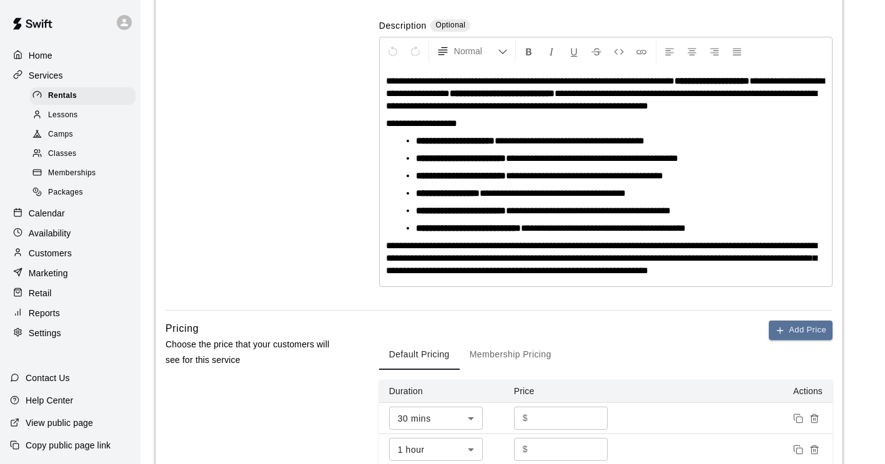
scroll to position [295, 0]
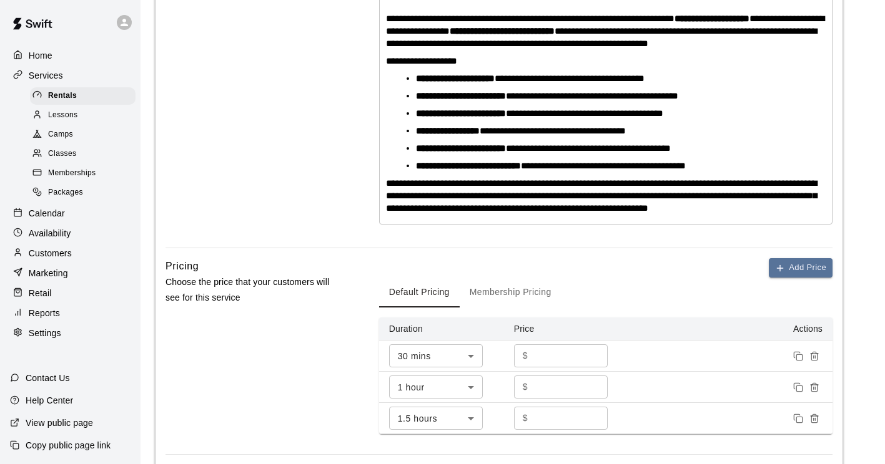
click at [87, 163] on div "Classes" at bounding box center [82, 153] width 105 height 17
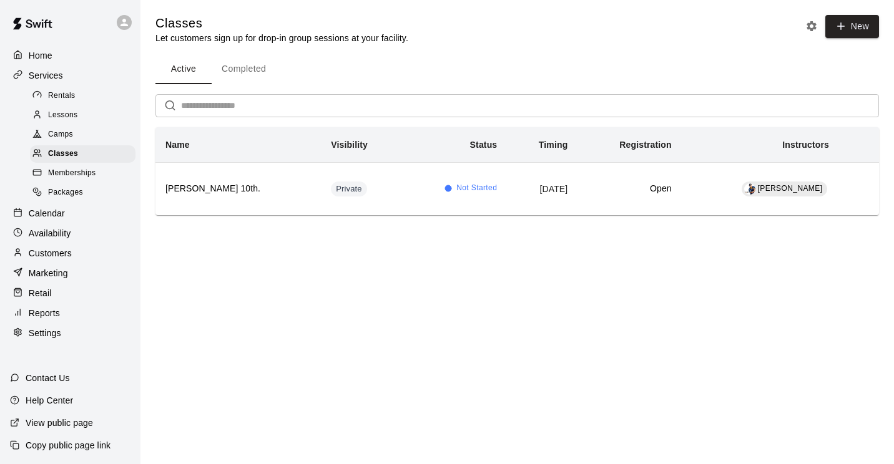
click at [80, 142] on div "Camps" at bounding box center [82, 134] width 105 height 17
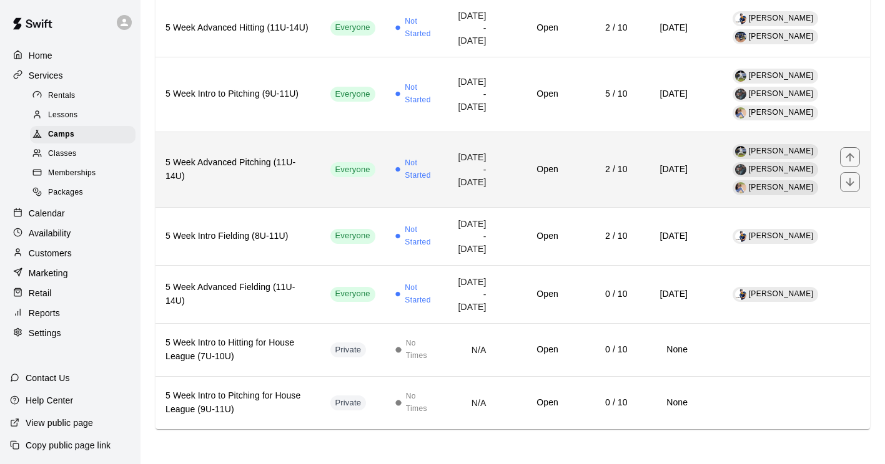
scroll to position [911, 0]
